Goal: Task Accomplishment & Management: Use online tool/utility

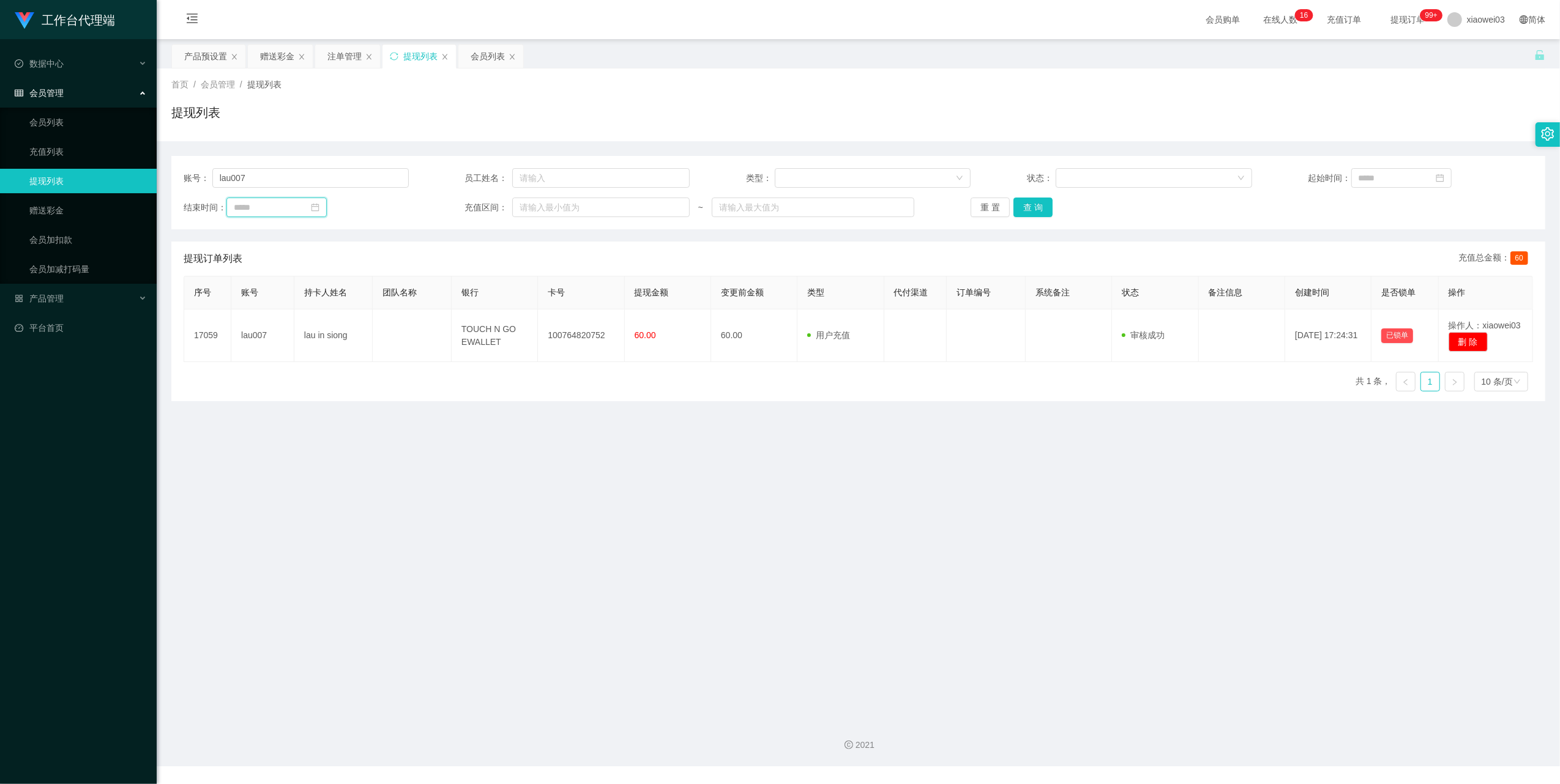
click at [316, 211] on input at bounding box center [276, 207] width 100 height 19
click at [329, 179] on input "lau007" at bounding box center [310, 177] width 196 height 19
paste input "0178078118"
click at [1036, 194] on div "账号： 0178078118 员工姓名： 类型： 状态： 起始时间： 结束时间： 充值区间： ~ 重 置 查 询" at bounding box center [858, 193] width 1374 height 74
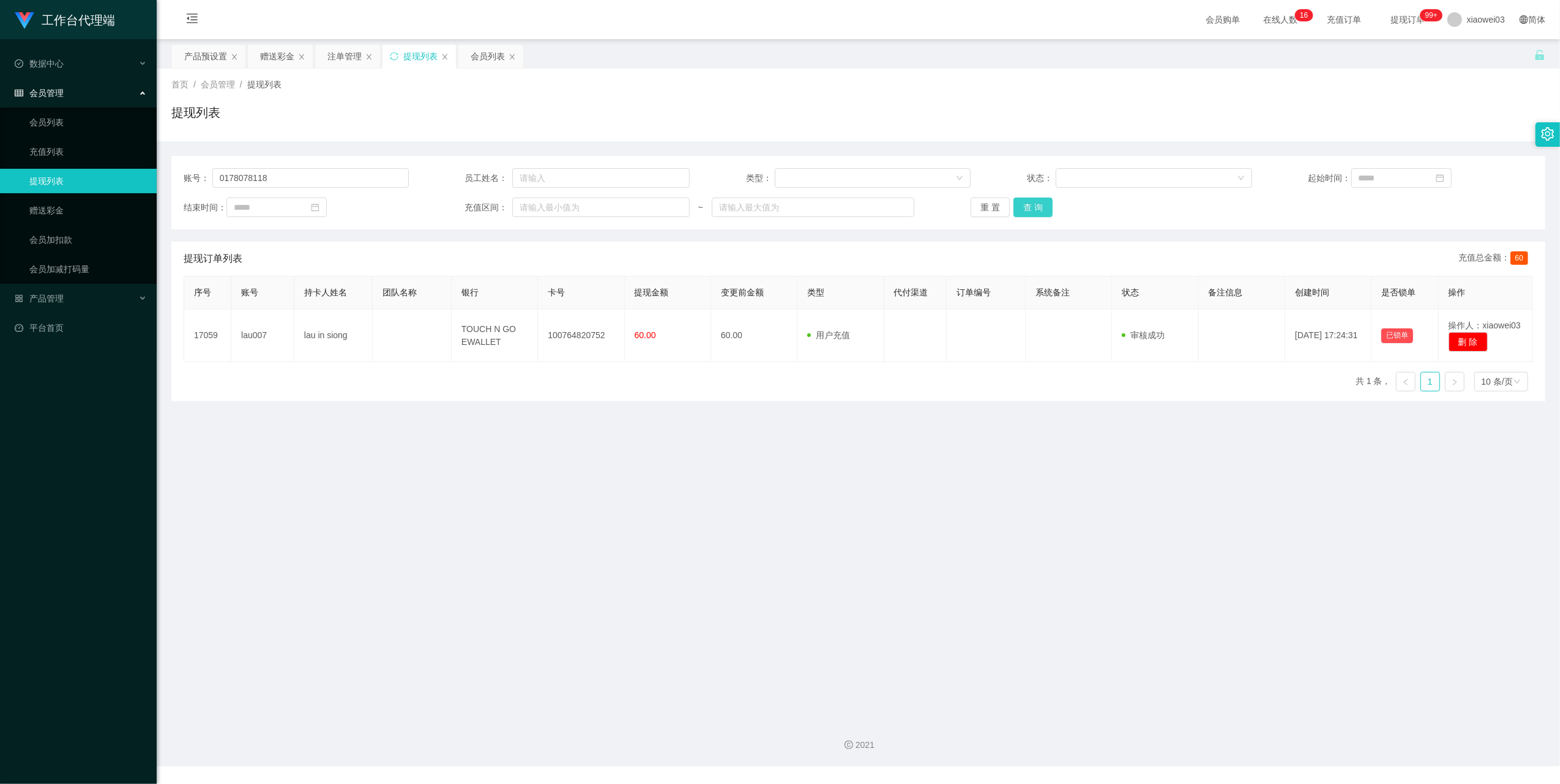
click at [1033, 206] on button "查 询" at bounding box center [1033, 207] width 39 height 19
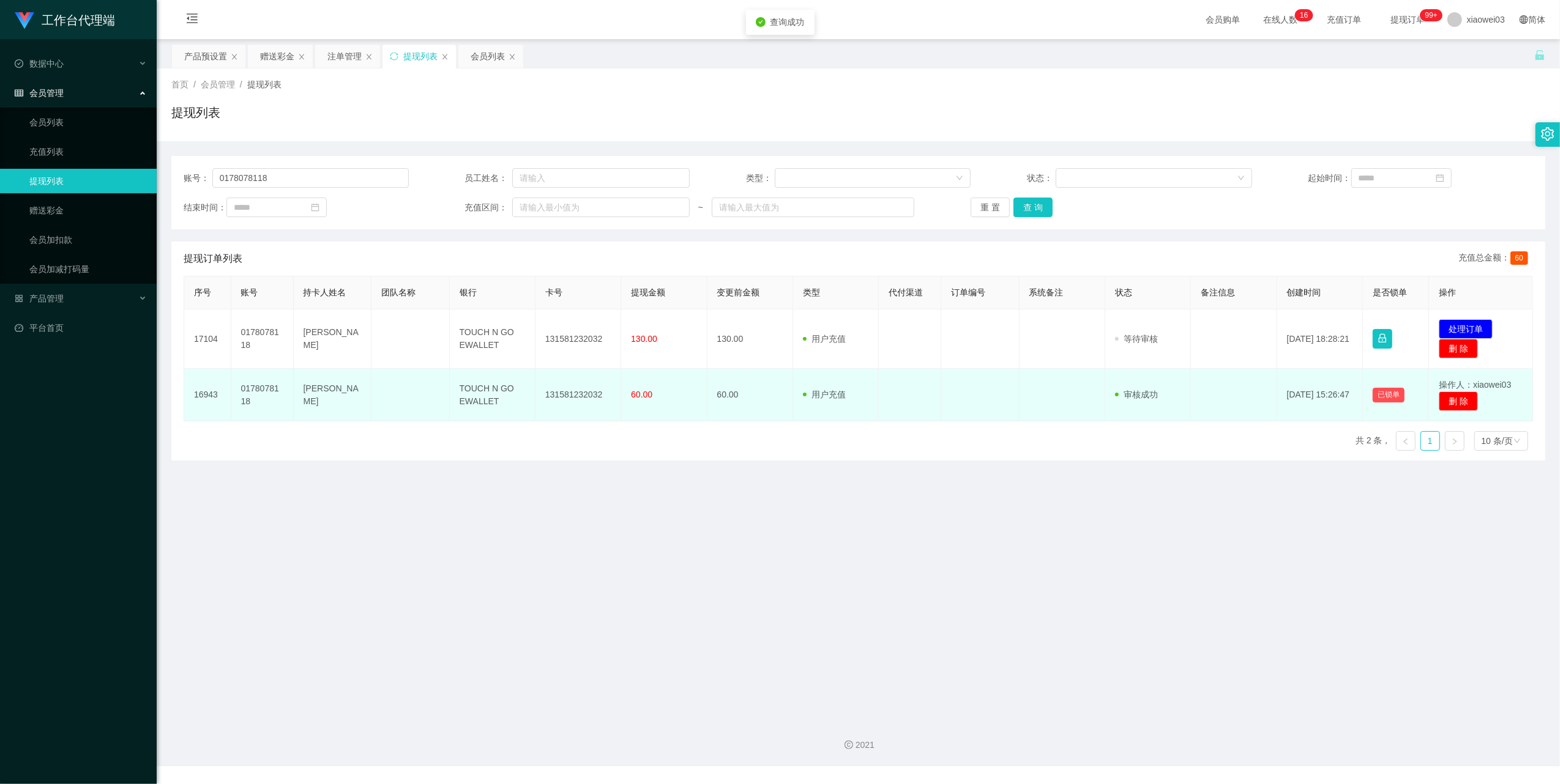
click at [845, 397] on td "用户充值 人工扣款" at bounding box center [836, 395] width 86 height 53
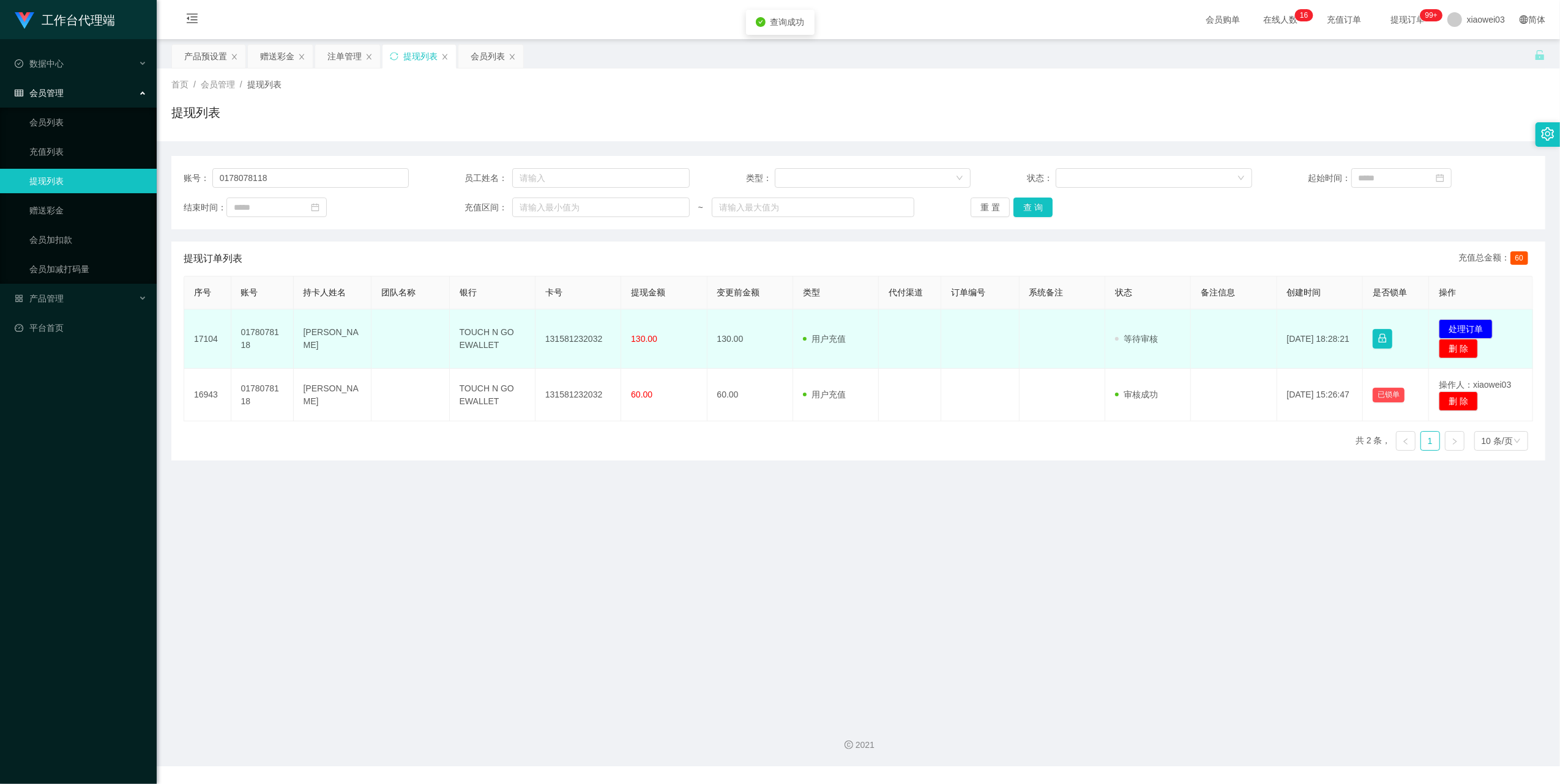
drag, startPoint x: 695, startPoint y: 340, endPoint x: 661, endPoint y: 355, distance: 37.2
click at [693, 343] on td "130.00" at bounding box center [664, 339] width 86 height 60
drag, startPoint x: 603, startPoint y: 332, endPoint x: 539, endPoint y: 336, distance: 64.1
click at [539, 336] on td "131581232032" at bounding box center [578, 339] width 86 height 60
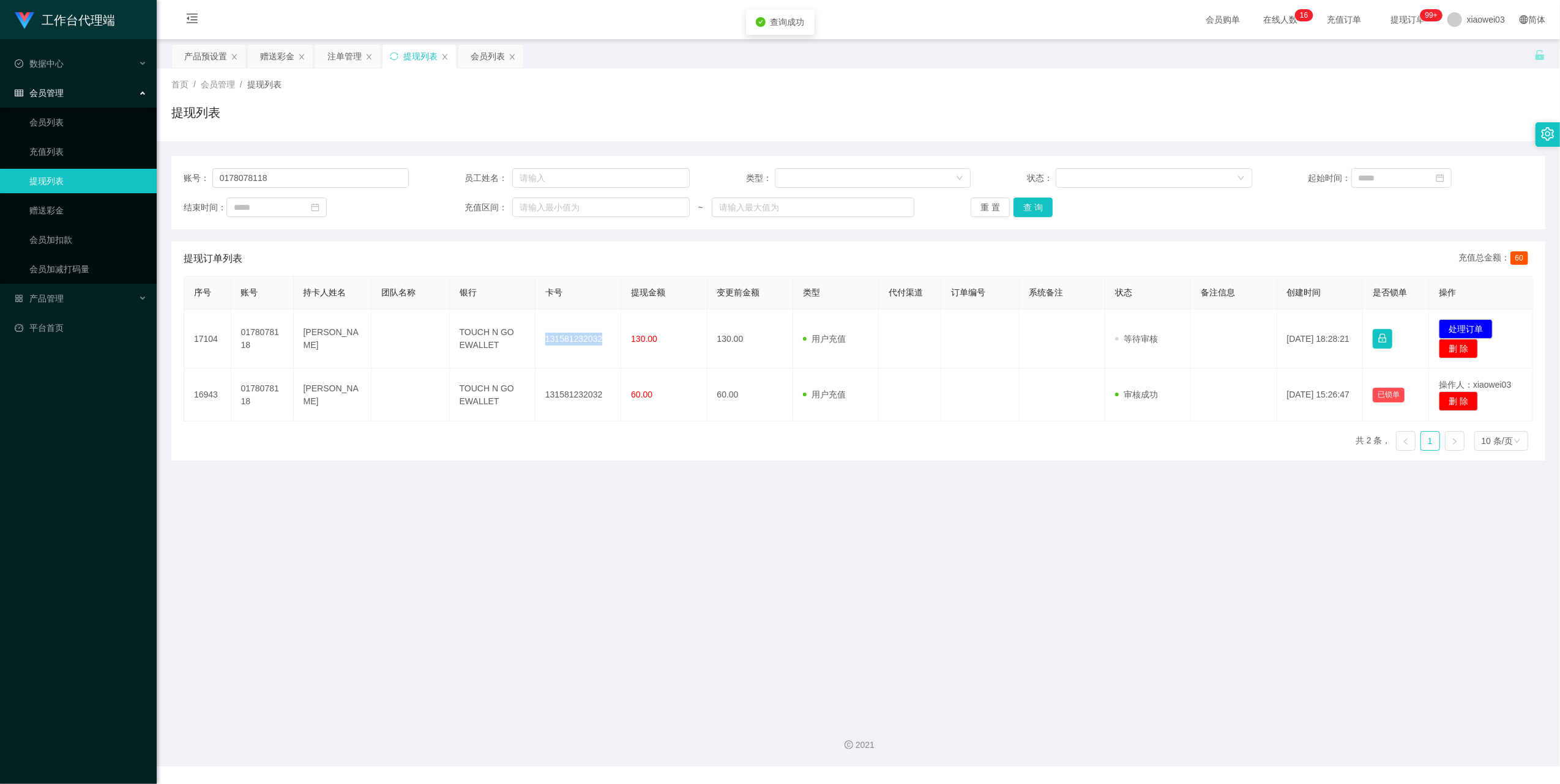
copy td "131581232032"
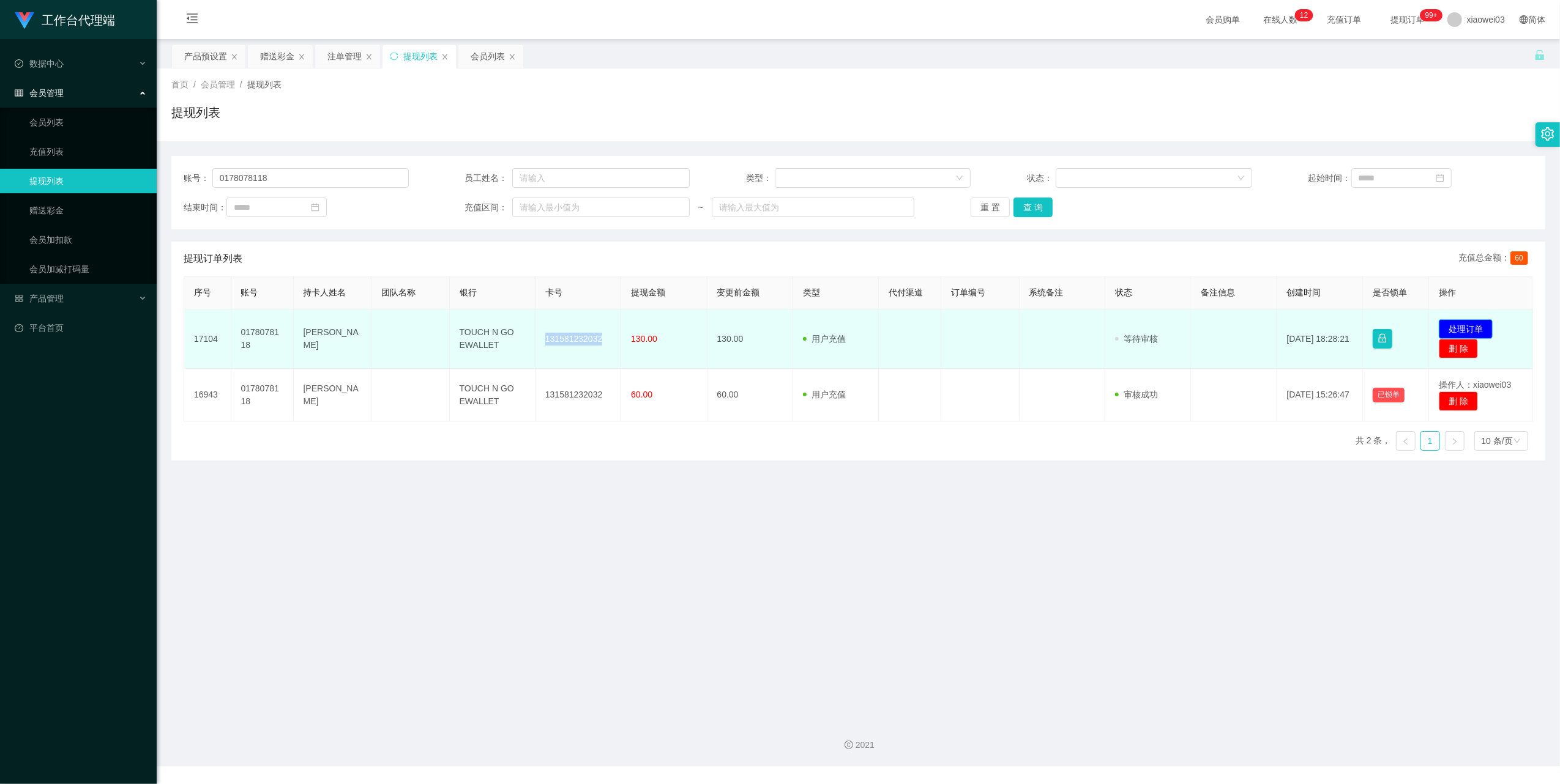
click at [1476, 322] on button "处理订单" at bounding box center [1465, 328] width 54 height 19
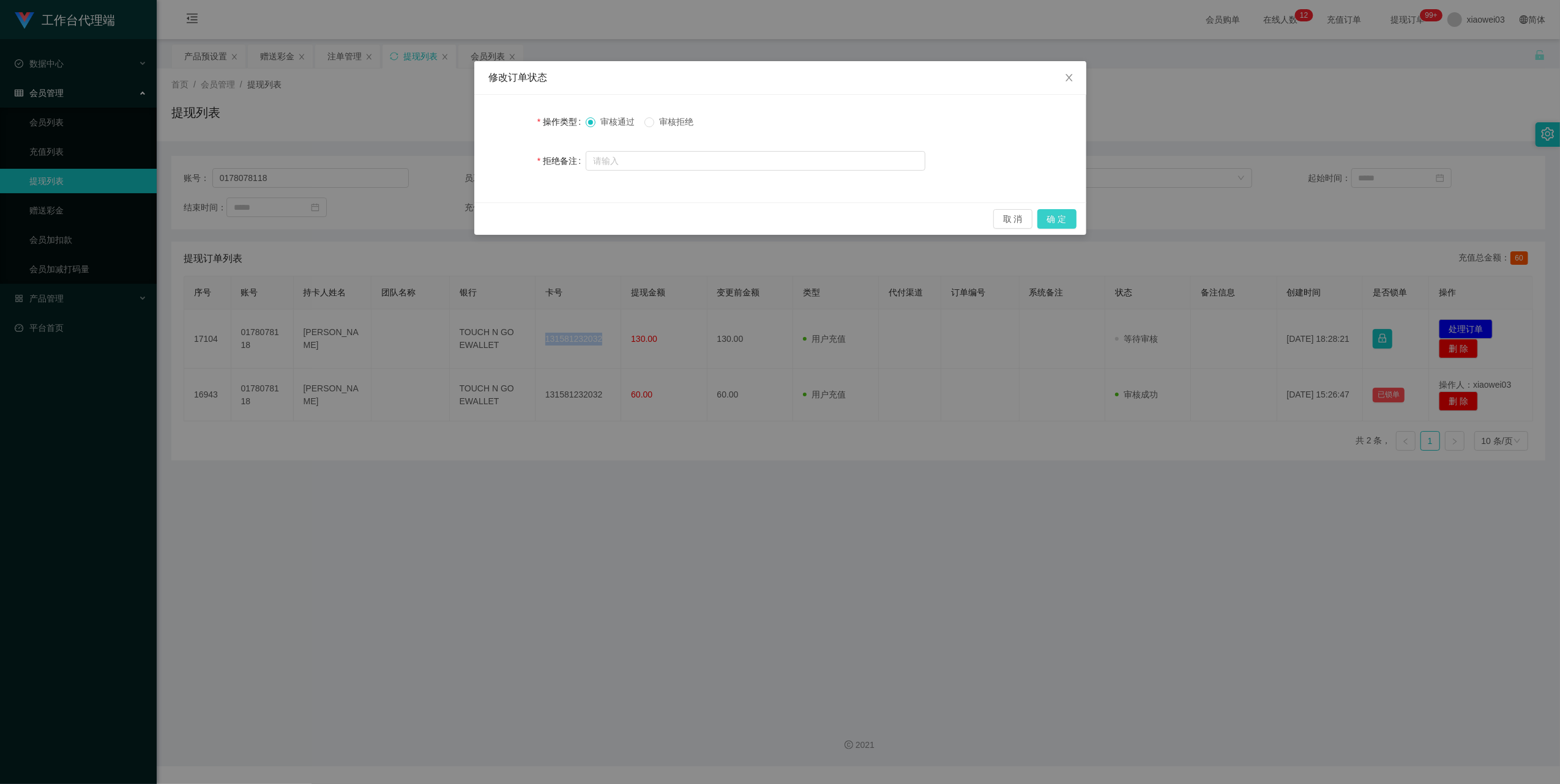
click at [1063, 216] on button "确 定" at bounding box center [1057, 219] width 39 height 19
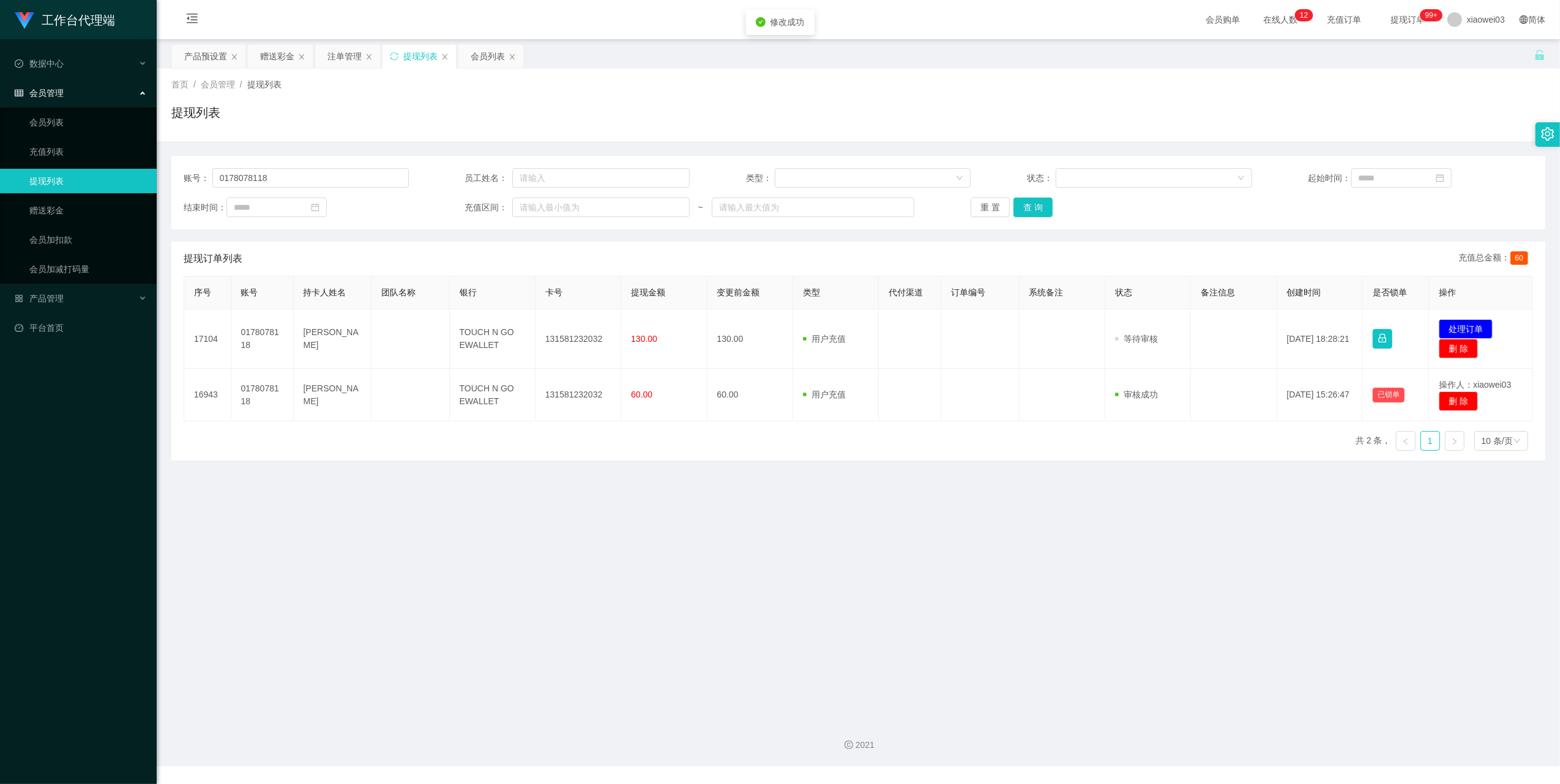
click at [964, 657] on div "修改订单状态 操作类型 审核通过 审核拒绝 拒绝备注 取 消 确 定" at bounding box center [780, 392] width 1560 height 784
click at [341, 165] on div "账号： 0178078118 员工姓名： 类型： 状态： 起始时间： 结束时间： 充值区间： ~ 重 置 查 询" at bounding box center [858, 193] width 1374 height 74
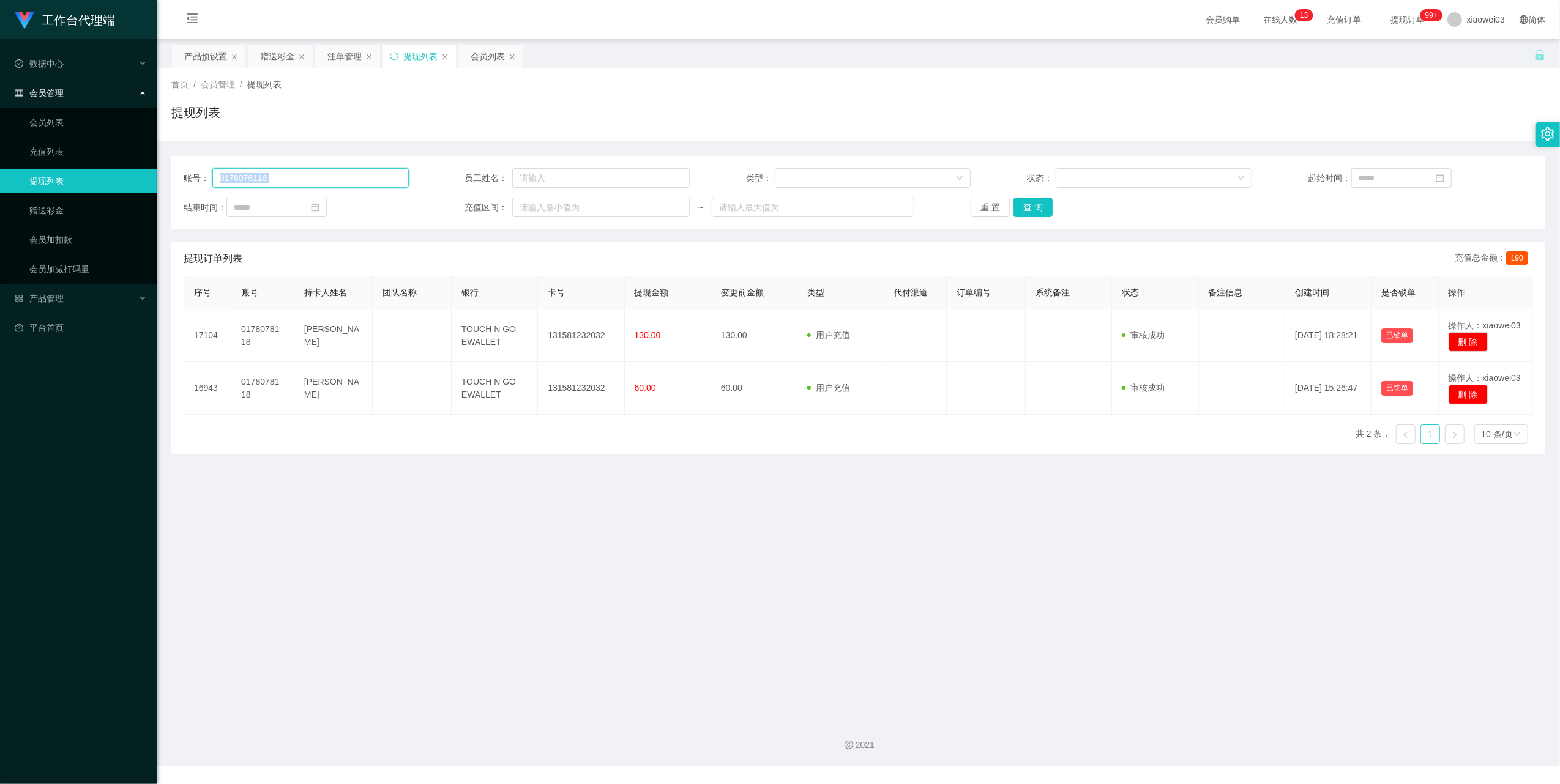
drag, startPoint x: 341, startPoint y: 165, endPoint x: 326, endPoint y: 185, distance: 25.0
click at [326, 185] on input "0178078118" at bounding box center [310, 177] width 196 height 19
paste input "lau007"
click at [337, 179] on input "0178078118lau007" at bounding box center [310, 177] width 196 height 19
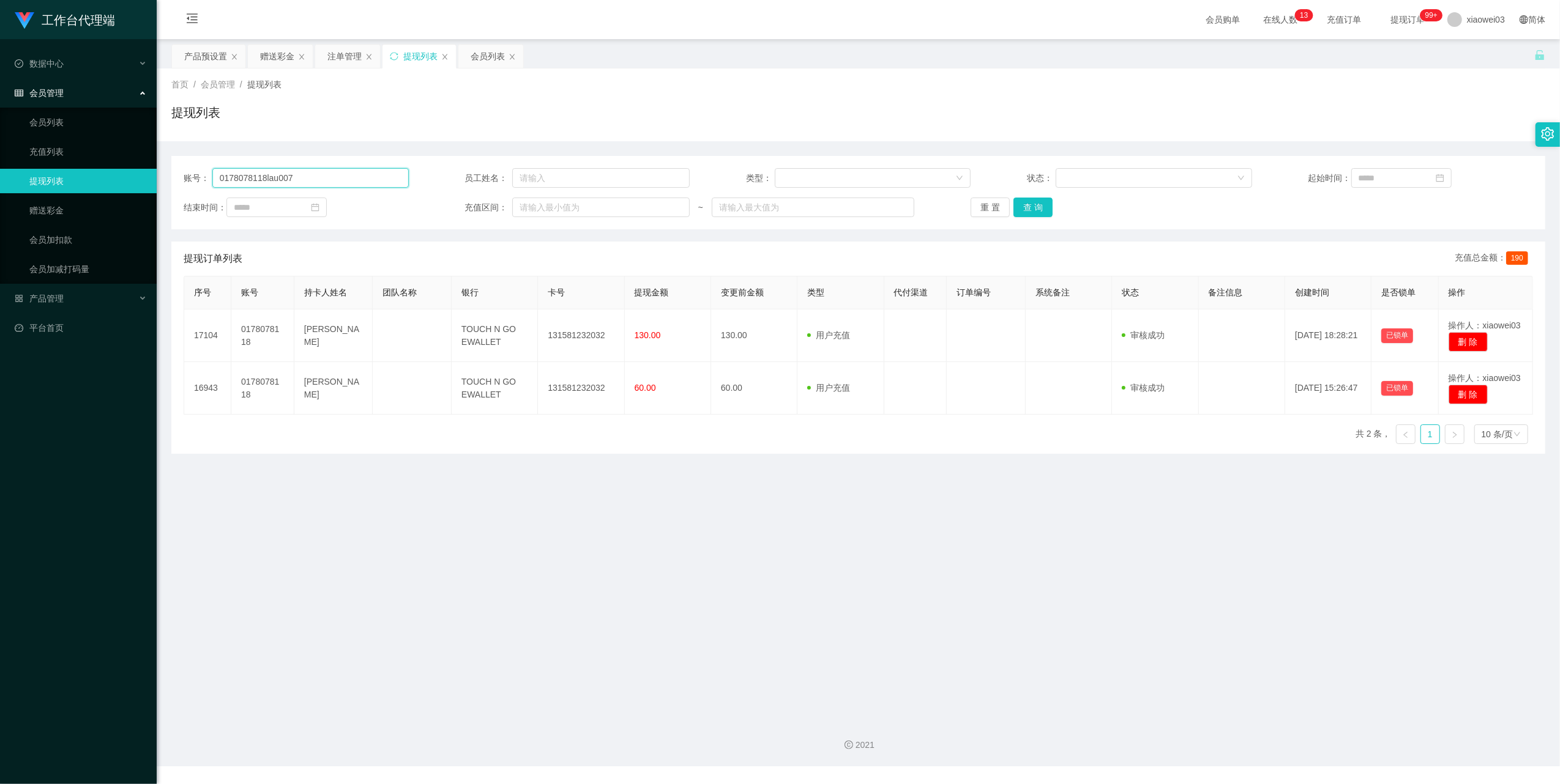
paste input "text"
type input "lau007"
drag, startPoint x: 1037, startPoint y: 205, endPoint x: 986, endPoint y: 229, distance: 56.4
click at [1037, 205] on button "查 询" at bounding box center [1033, 207] width 39 height 19
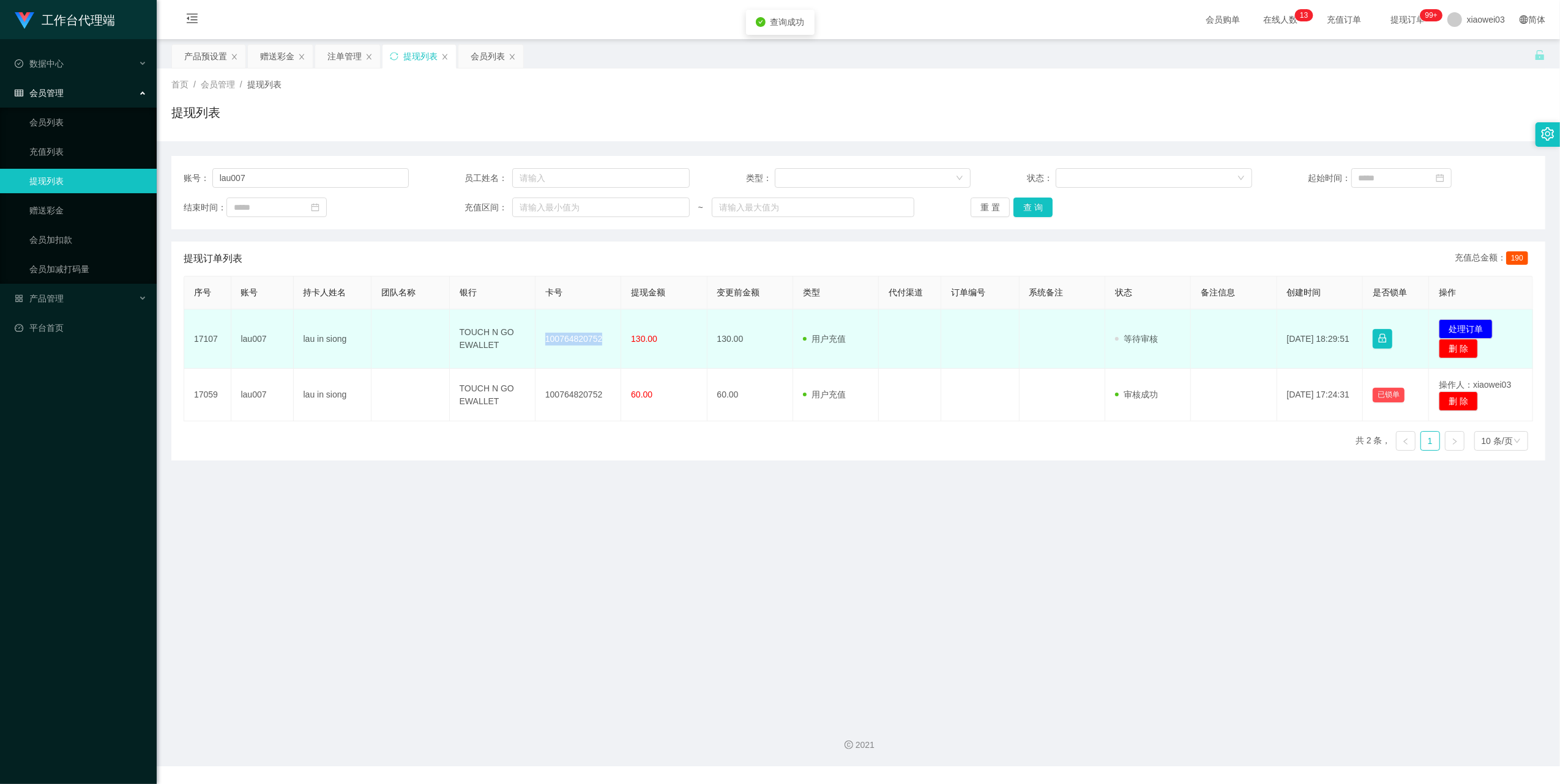
drag, startPoint x: 596, startPoint y: 342, endPoint x: 542, endPoint y: 336, distance: 54.3
click at [542, 336] on td "100764820752" at bounding box center [578, 339] width 86 height 60
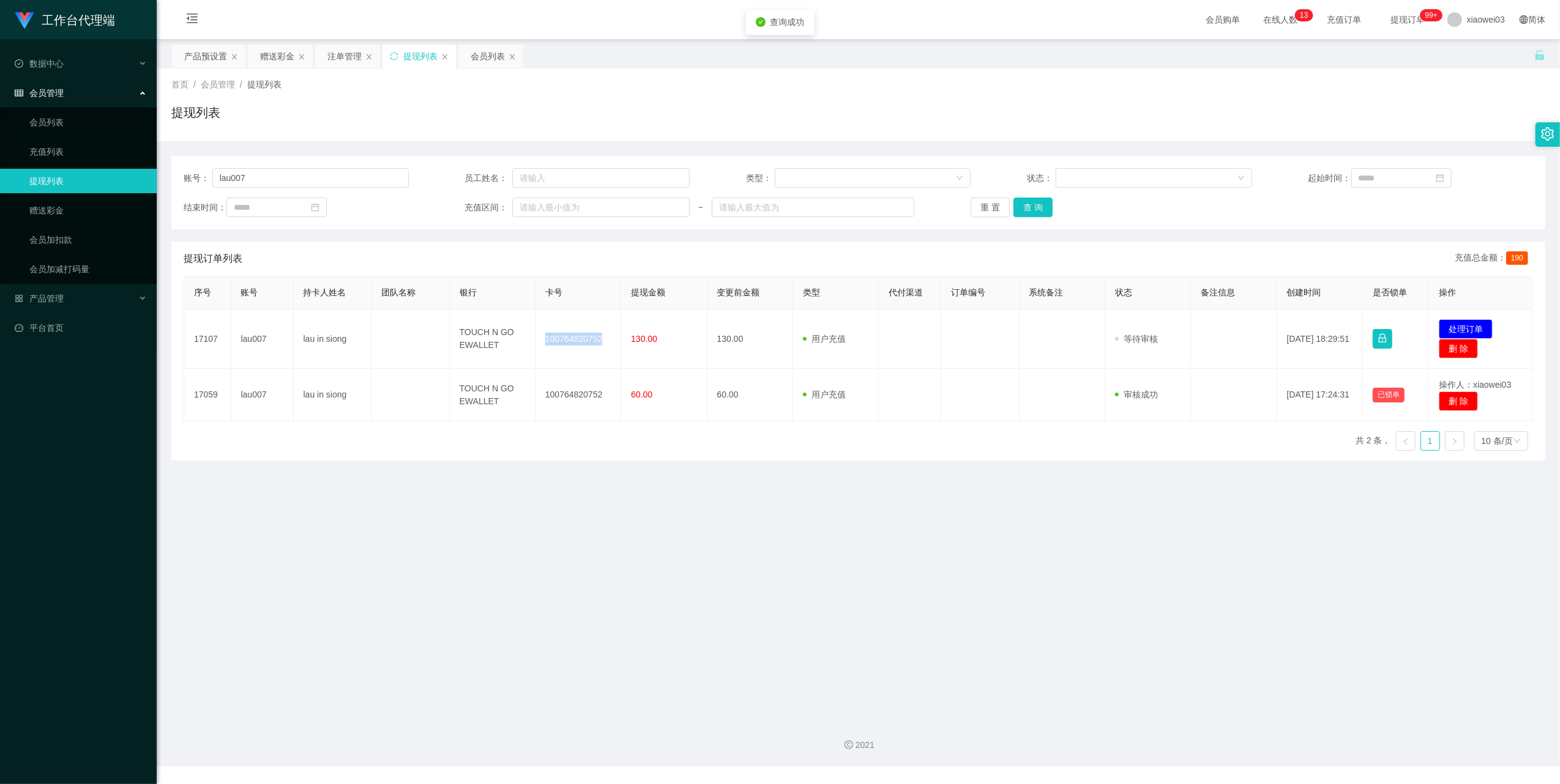
copy td "100764820752"
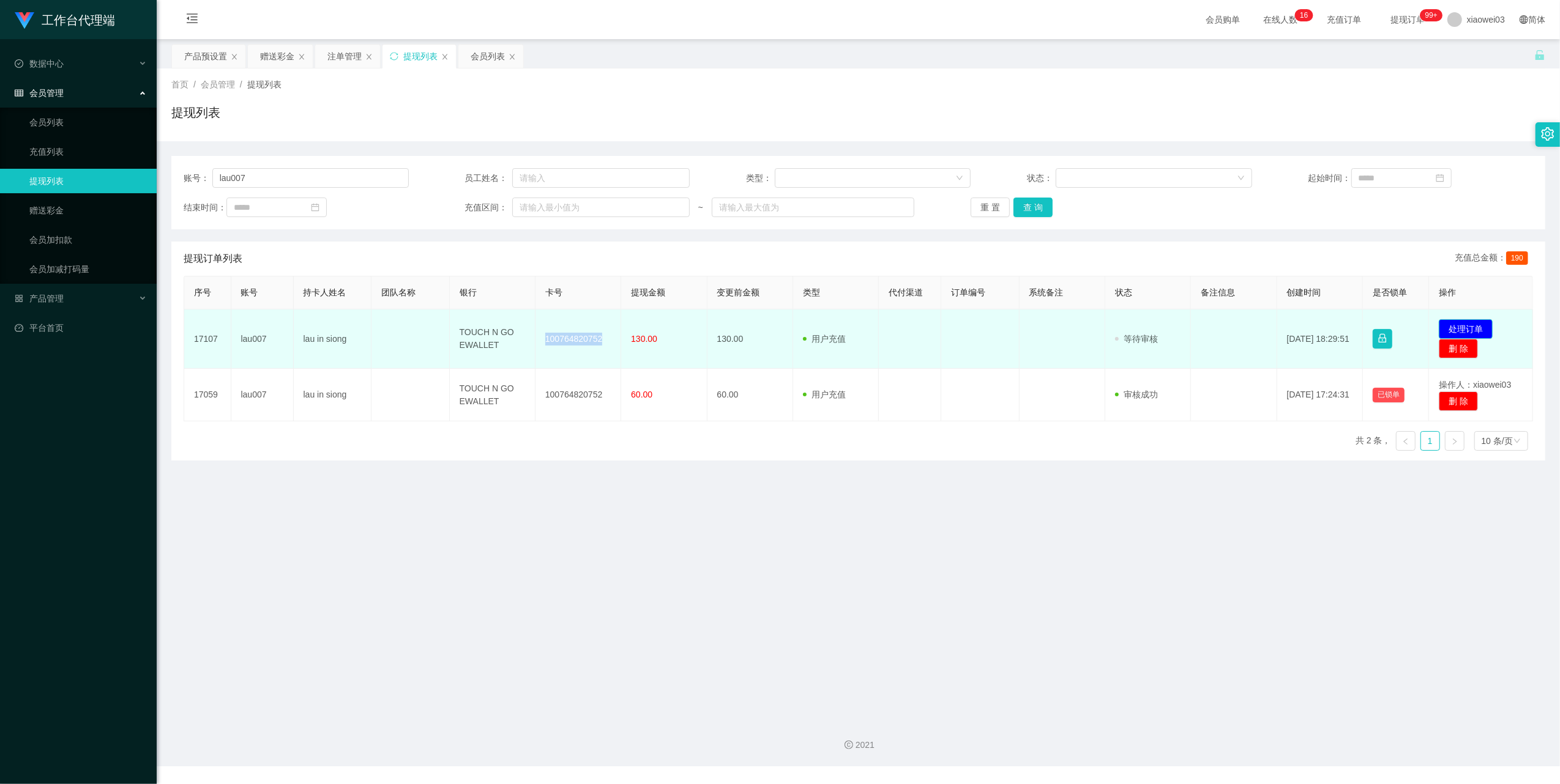
click at [1438, 328] on button "处理订单" at bounding box center [1465, 328] width 54 height 19
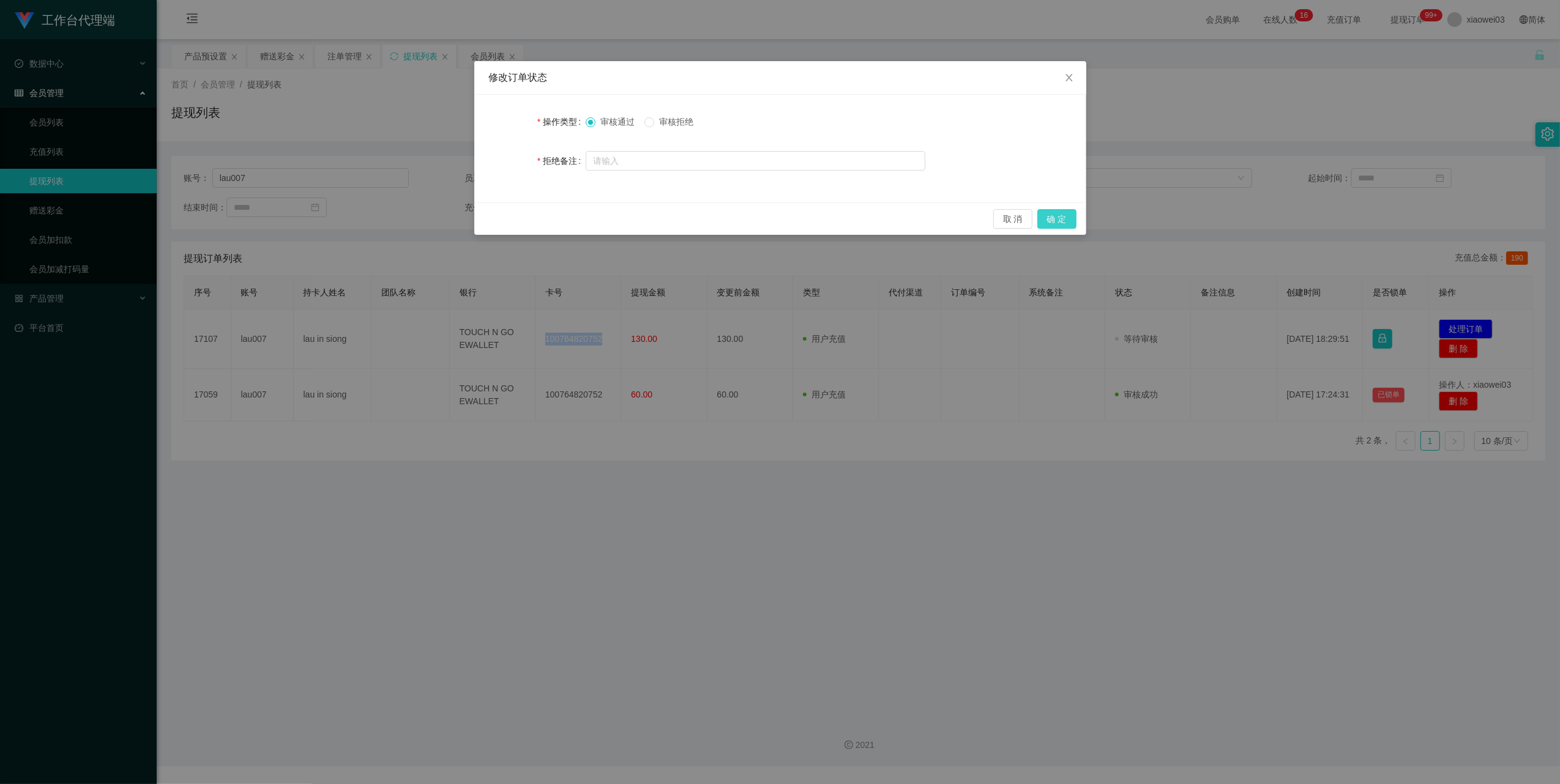
click at [1073, 218] on button "确 定" at bounding box center [1057, 219] width 39 height 19
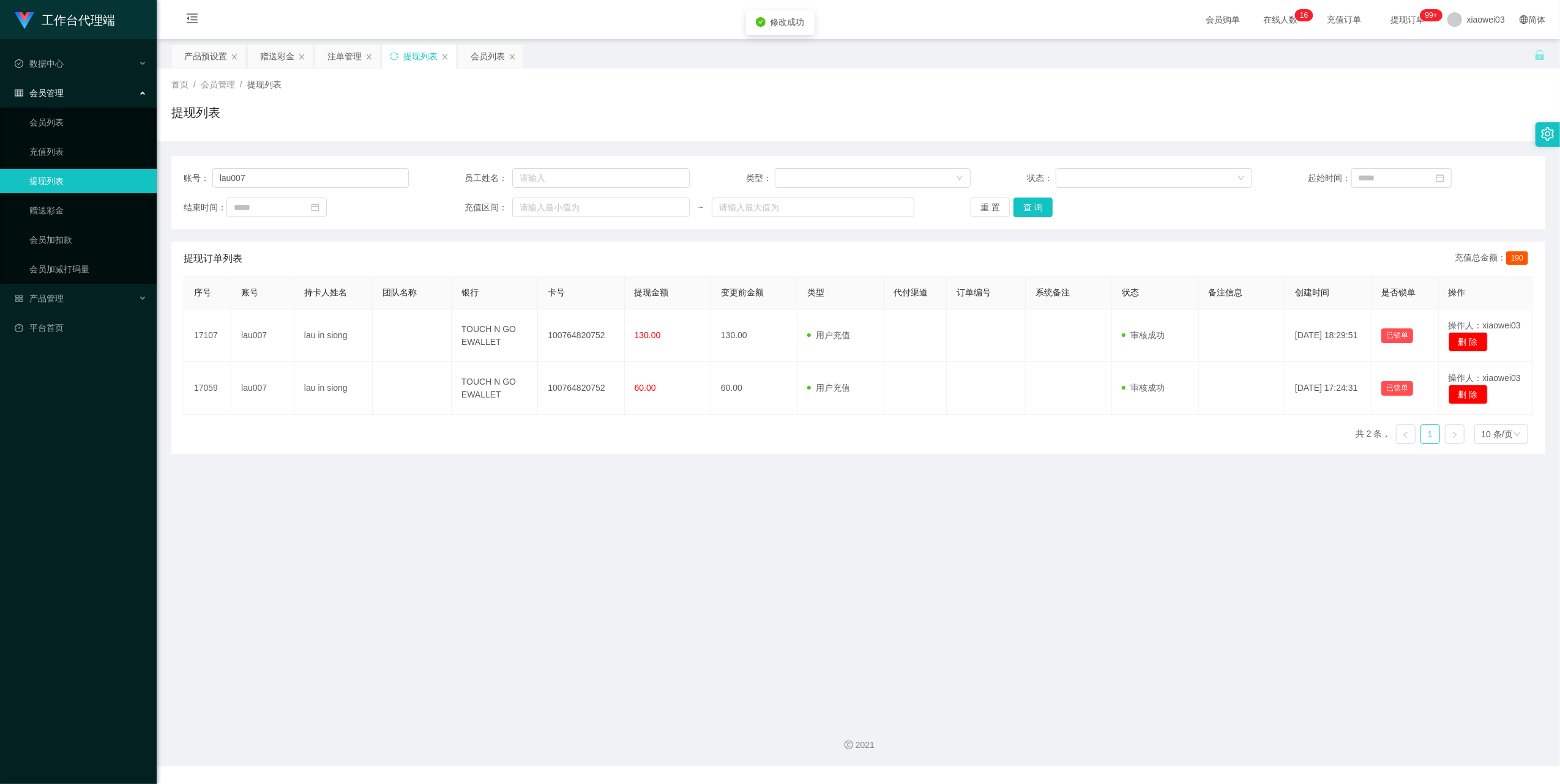
click at [801, 615] on main "关闭左侧 关闭右侧 关闭其它 刷新页面 产品预设置 赠送彩金 注单管理 提现列表 会员列表 首页 / 会员管理 / 提现列表 / 提现列表 账号： lau00…" at bounding box center [858, 375] width 1403 height 670
